Goal: Task Accomplishment & Management: Use online tool/utility

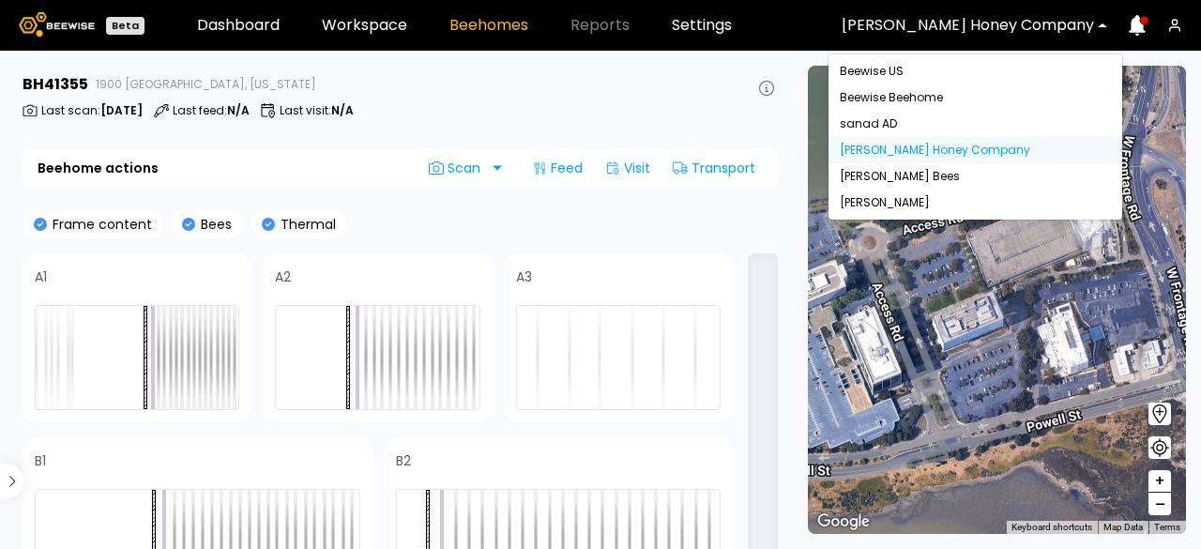
click at [957, 14] on div "[PERSON_NAME] Honey Company" at bounding box center [967, 25] width 279 height 43
click at [927, 71] on div "Beewise US" at bounding box center [975, 71] width 294 height 26
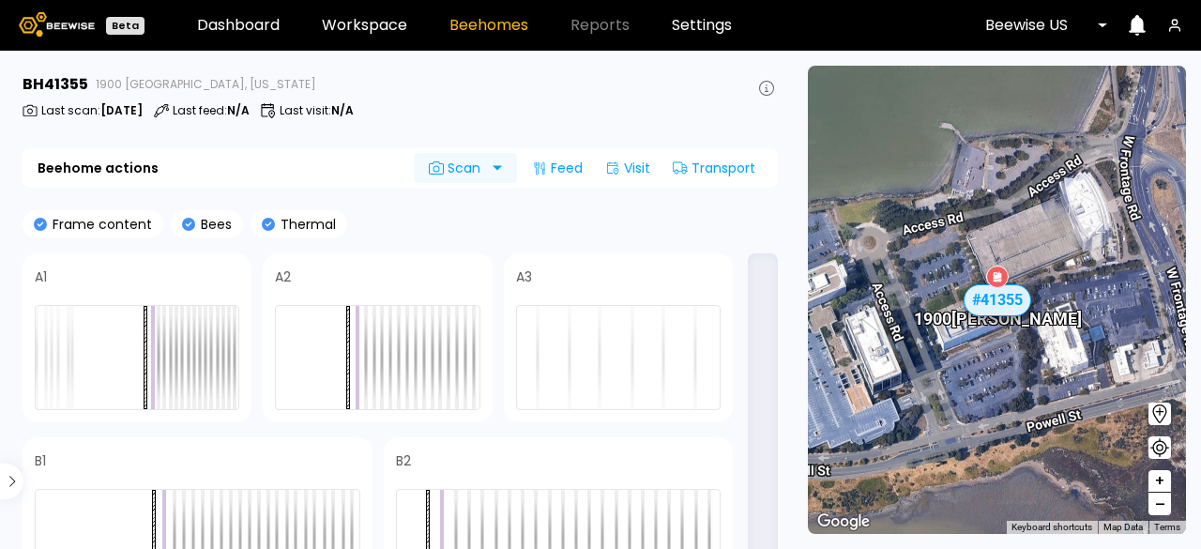
click at [458, 160] on span "Scan" at bounding box center [458, 167] width 58 height 15
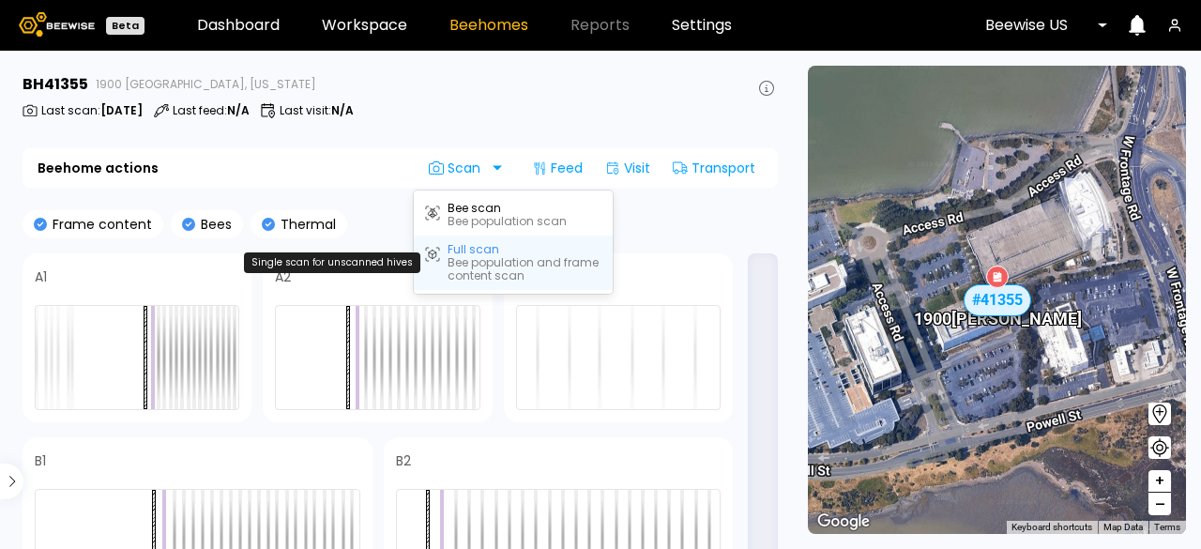
click at [466, 246] on div "Full scan" at bounding box center [474, 249] width 52 height 13
